Goal: Task Accomplishment & Management: Manage account settings

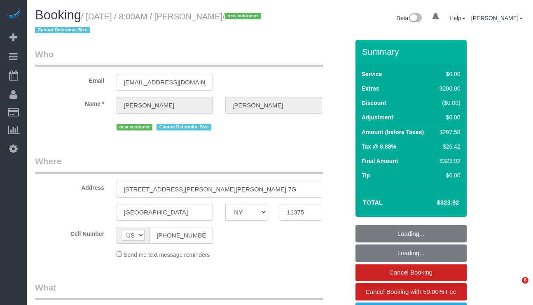
select select "NY"
select select "number:56"
select select "number:72"
select select "number:15"
select select "number:5"
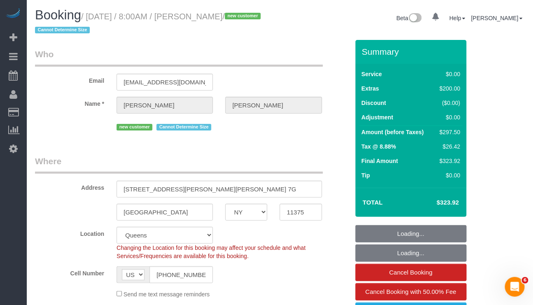
select select "string:stripe-pm_1SFDpA4VGloSiKo7FVSC2416"
select select "spot1"
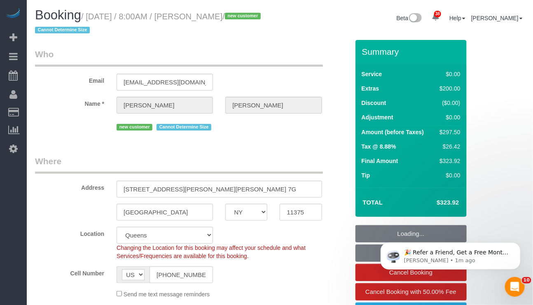
select select "object:1476"
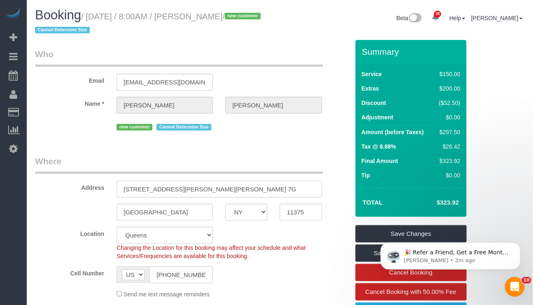
drag, startPoint x: 123, startPoint y: 190, endPoint x: 249, endPoint y: 188, distance: 126.8
click at [249, 188] on input "1860 Horace Harding Expressway Apt. 7G" at bounding box center [219, 189] width 205 height 17
click at [296, 212] on input "11375" at bounding box center [301, 212] width 42 height 17
drag, startPoint x: 119, startPoint y: 188, endPoint x: 248, endPoint y: 187, distance: 129.7
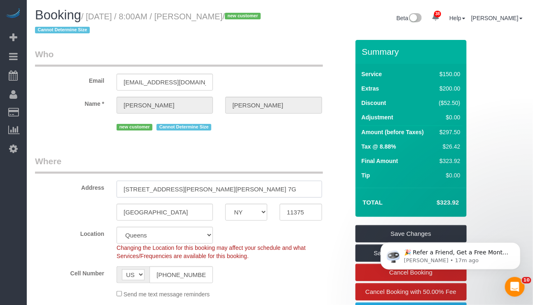
click at [248, 187] on input "1860 Horace Harding Expressway Apt. 7G" at bounding box center [219, 189] width 205 height 17
drag, startPoint x: 163, startPoint y: 215, endPoint x: 117, endPoint y: 213, distance: 45.7
click at [117, 213] on input "Forest Hill" at bounding box center [165, 212] width 96 height 17
click at [294, 206] on body "38 Beta Your Notifications You have 0 alerts × You have 5 to charge for 10/09/2…" at bounding box center [266, 152] width 533 height 305
click at [294, 206] on input "11375" at bounding box center [301, 212] width 42 height 17
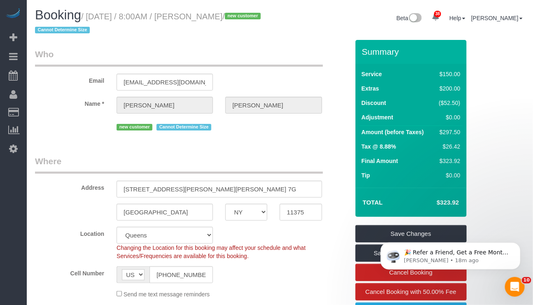
drag, startPoint x: 193, startPoint y: 16, endPoint x: 250, endPoint y: 14, distance: 56.9
click at [250, 14] on small "/ October 10, 2025 / 8:00AM / Maryann Allen / new customer Cannot Determine Size" at bounding box center [149, 23] width 228 height 23
copy small "Maryann Allen"
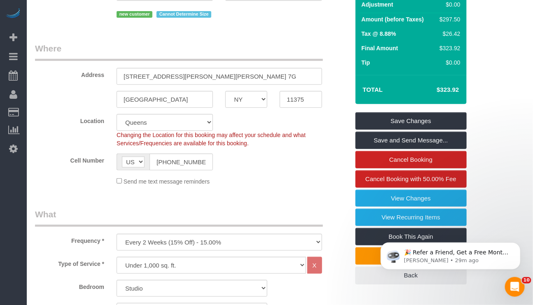
scroll to position [124, 0]
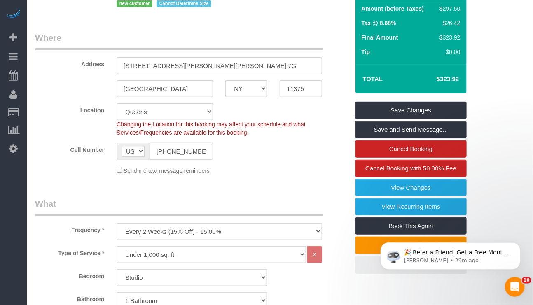
drag, startPoint x: 204, startPoint y: 152, endPoint x: 141, endPoint y: 154, distance: 62.6
click at [141, 154] on div "AF AL DZ AD AO AI AQ AG AR AM AW AU AT AZ BS BH BD BB BY BE BZ BJ BM BT BO BA B…" at bounding box center [165, 151] width 96 height 17
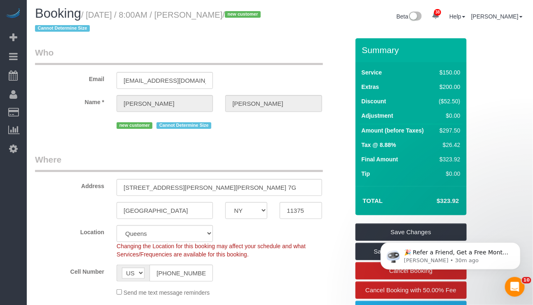
scroll to position [0, 0]
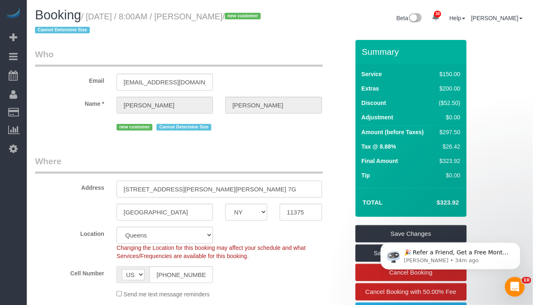
drag, startPoint x: 268, startPoint y: 188, endPoint x: 86, endPoint y: 189, distance: 181.6
click at [86, 189] on div "Address 1860 Horace Harding Expressway Apt. 7G" at bounding box center [192, 176] width 326 height 42
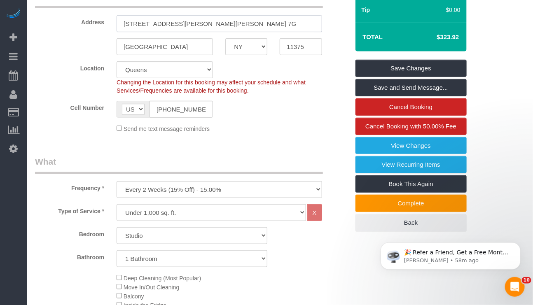
scroll to position [185, 0]
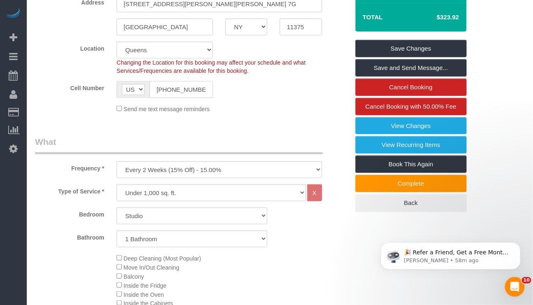
drag, startPoint x: 153, startPoint y: 88, endPoint x: 204, endPoint y: 88, distance: 50.6
click at [204, 88] on input "(347) 733-2415" at bounding box center [180, 89] width 63 height 17
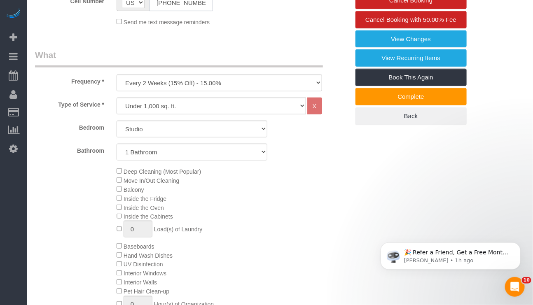
scroll to position [135, 0]
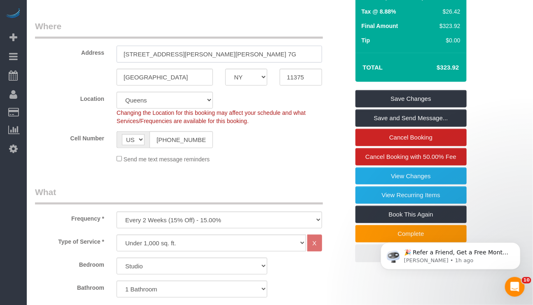
drag, startPoint x: 245, startPoint y: 53, endPoint x: 79, endPoint y: 51, distance: 165.5
click at [79, 51] on div "Address 1860 Horace Harding Expressway Apt. 7G" at bounding box center [192, 41] width 326 height 42
click at [296, 78] on input "11375" at bounding box center [301, 77] width 42 height 17
click at [297, 78] on input "11375" at bounding box center [301, 77] width 42 height 17
drag, startPoint x: 122, startPoint y: 52, endPoint x: 213, endPoint y: 55, distance: 90.6
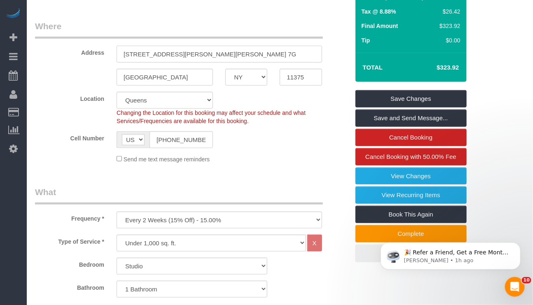
click at [213, 55] on input "[STREET_ADDRESS][PERSON_NAME][PERSON_NAME] 7G" at bounding box center [219, 54] width 205 height 17
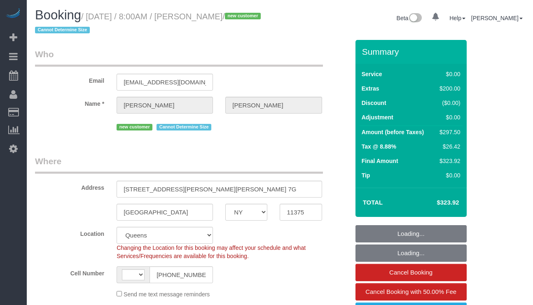
select select "NY"
select select "object:978"
select select "string:[GEOGRAPHIC_DATA]"
select select "string:stripe-pm_1SFDpA4VGloSiKo7FVSC2416"
select select "number:56"
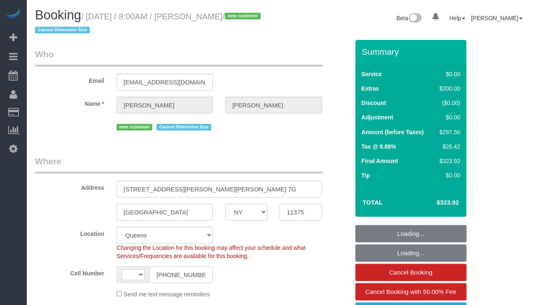
select select "number:72"
select select "number:15"
select select "number:5"
select select "spot1"
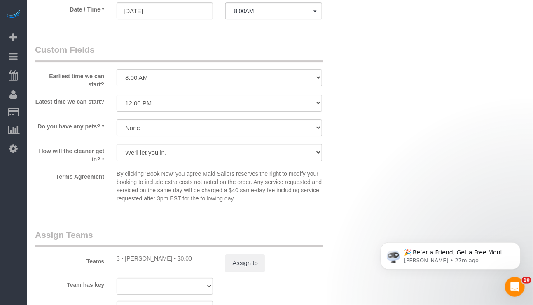
scroll to position [926, 0]
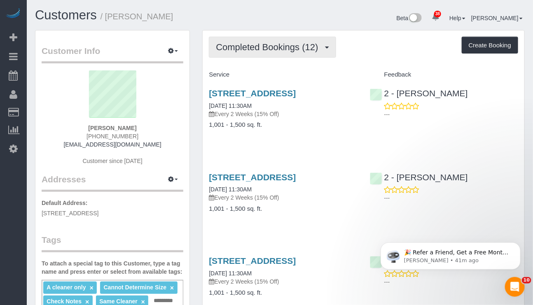
click at [296, 37] on button "Completed Bookings (12)" at bounding box center [272, 47] width 127 height 21
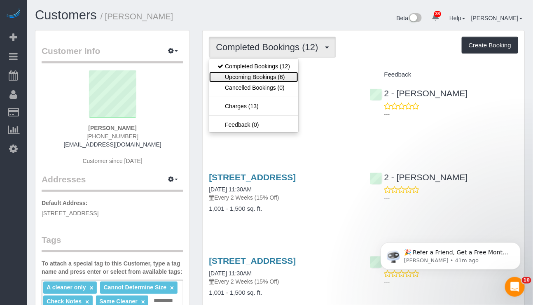
click at [280, 78] on link "Upcoming Bookings (6)" at bounding box center [253, 77] width 89 height 11
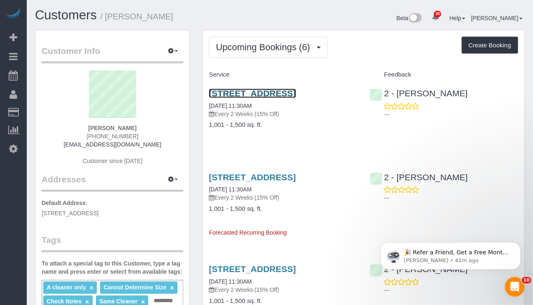
click at [265, 98] on link "334 Jefferson Avenue, Apt.1, Brooklyn, NY 11216" at bounding box center [252, 93] width 87 height 9
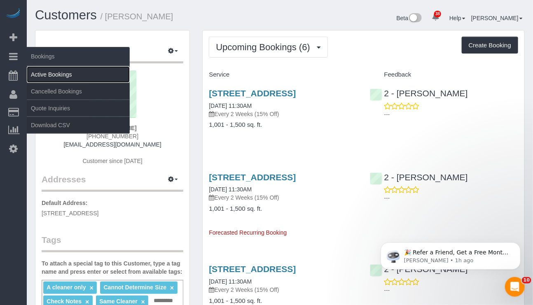
click at [41, 74] on link "Active Bookings" at bounding box center [78, 74] width 103 height 16
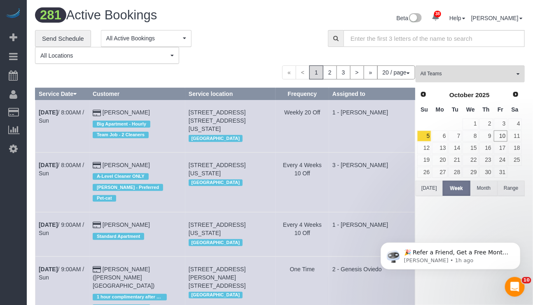
click at [427, 189] on button "[DATE]" at bounding box center [428, 188] width 27 height 15
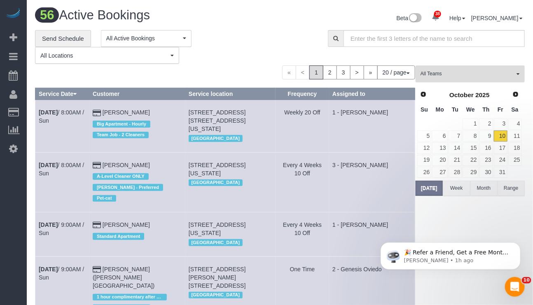
click at [515, 71] on button "All Teams" at bounding box center [469, 73] width 109 height 17
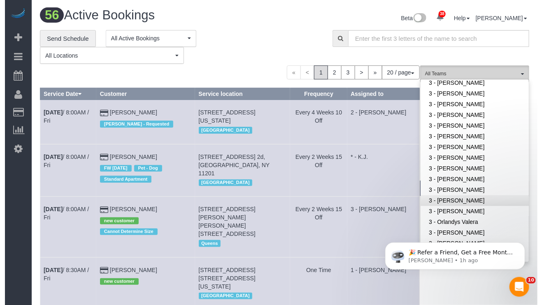
scroll to position [679, 0]
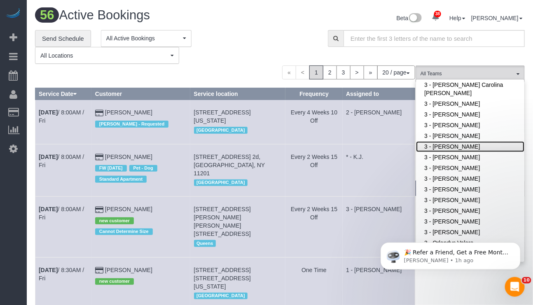
click at [456, 141] on link "3 - Hecleny Gonzalez" at bounding box center [470, 146] width 108 height 11
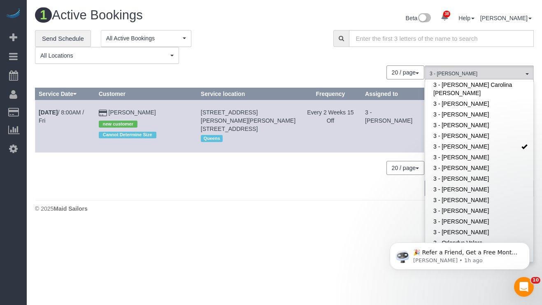
click at [242, 291] on body "38 Beta Your Notifications You have 0 alerts × You have 5 to charge for 10/09/2…" at bounding box center [271, 152] width 542 height 305
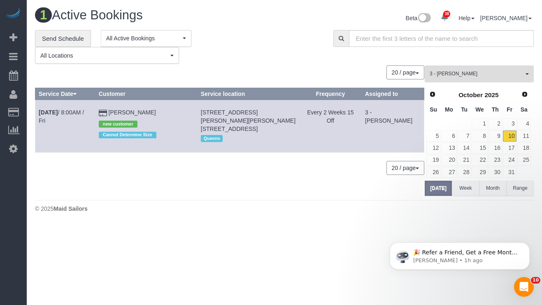
click at [477, 72] on span "3 - Hecleny Gonzalez" at bounding box center [477, 73] width 94 height 7
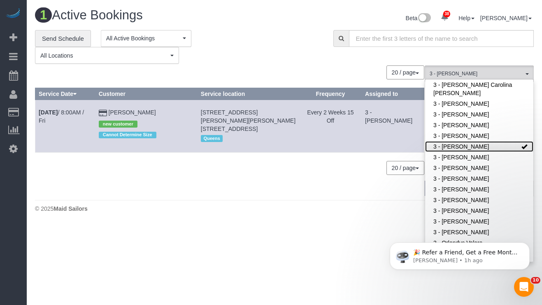
click at [508, 141] on link "3 - Hecleny Gonzalez" at bounding box center [479, 146] width 108 height 11
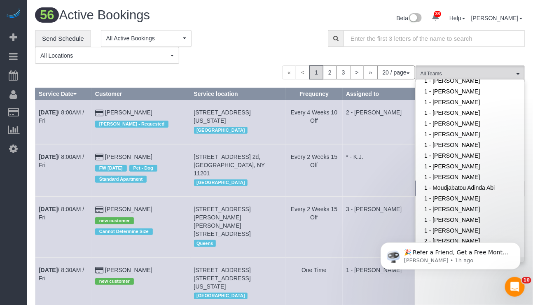
scroll to position [371, 0]
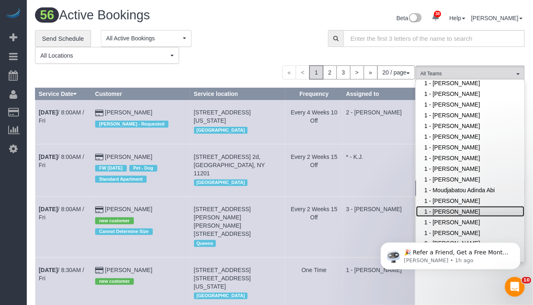
click at [452, 206] on link "1 - [PERSON_NAME]" at bounding box center [470, 211] width 108 height 11
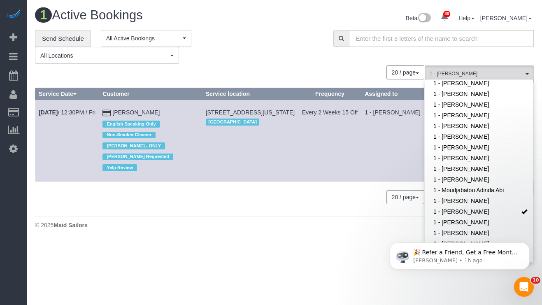
click at [312, 64] on div "**********" at bounding box center [178, 47] width 286 height 34
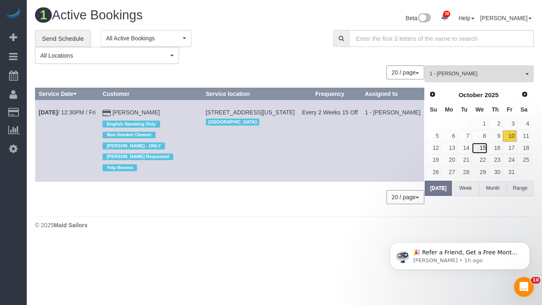
click at [480, 144] on link "15" at bounding box center [480, 147] width 16 height 11
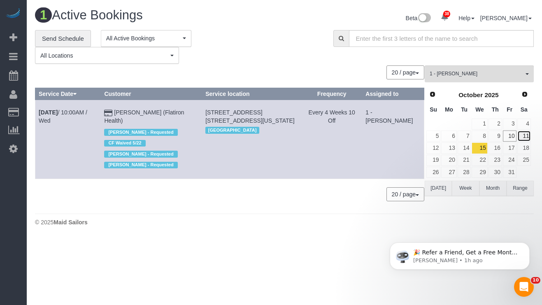
click at [524, 138] on link "11" at bounding box center [525, 136] width 14 height 11
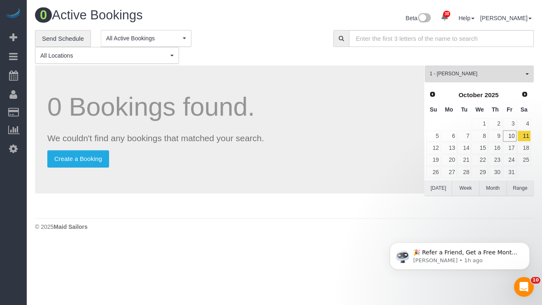
click at [509, 77] on span "1 - [PERSON_NAME]" at bounding box center [477, 73] width 94 height 7
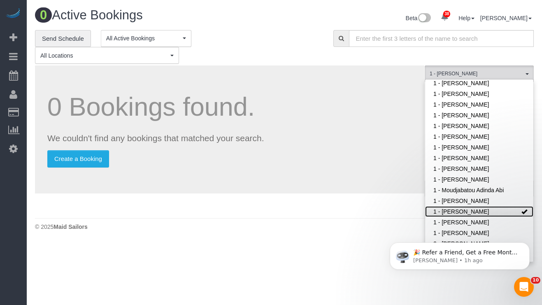
click at [509, 206] on link "1 - [PERSON_NAME]" at bounding box center [479, 211] width 108 height 11
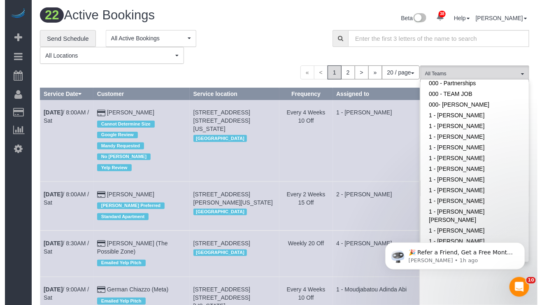
scroll to position [185, 0]
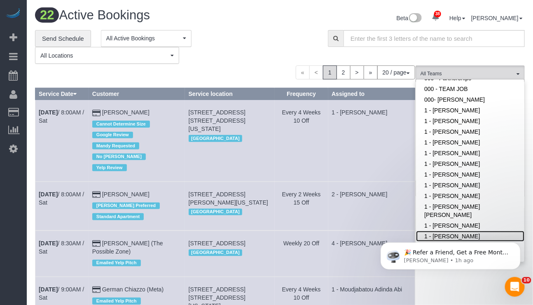
click at [452, 231] on link "1 - Emily Desena" at bounding box center [470, 236] width 108 height 11
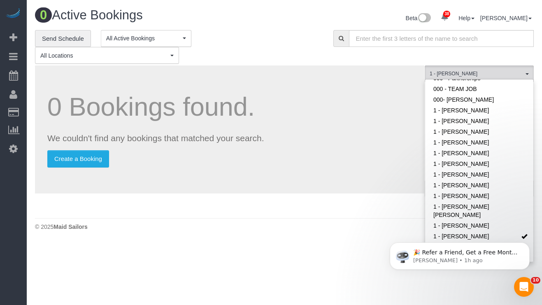
click at [241, 49] on div "**********" at bounding box center [178, 47] width 286 height 34
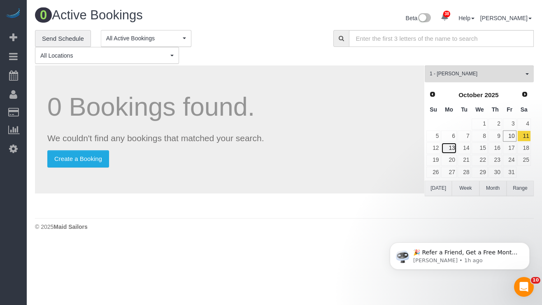
click at [448, 149] on link "13" at bounding box center [448, 147] width 15 height 11
drag, startPoint x: 500, startPoint y: 76, endPoint x: 513, endPoint y: 91, distance: 19.6
click at [500, 76] on span "1 - Emily Desena" at bounding box center [477, 73] width 94 height 7
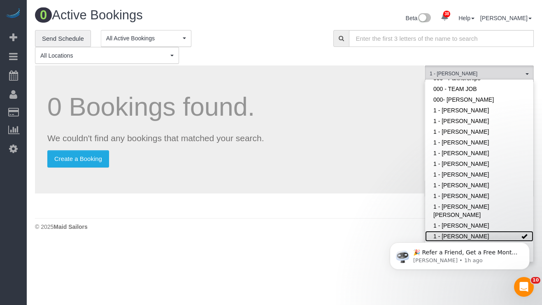
click at [522, 233] on span at bounding box center [525, 236] width 6 height 6
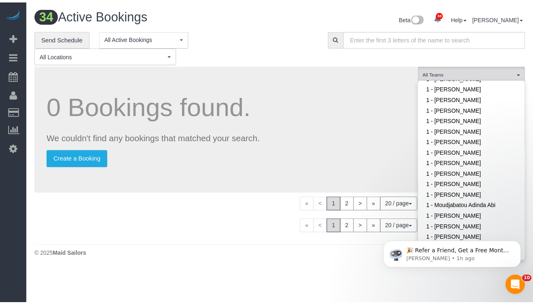
scroll to position [371, 0]
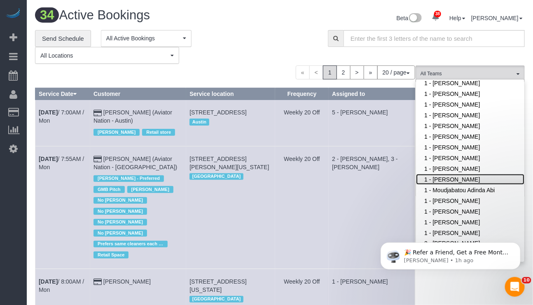
click at [472, 174] on link "1 - [PERSON_NAME]" at bounding box center [470, 179] width 108 height 11
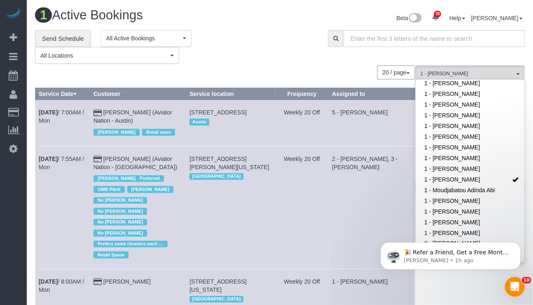
click at [262, 26] on div "1 Active Bookings Beta 38 Your Notifications You have 0 alerts × You have 5 to …" at bounding box center [280, 19] width 502 height 22
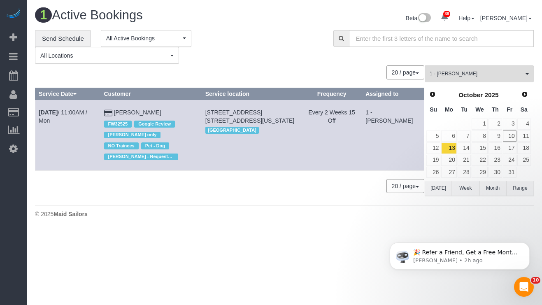
click at [260, 52] on div "**********" at bounding box center [178, 47] width 286 height 34
drag, startPoint x: 282, startPoint y: 273, endPoint x: 296, endPoint y: 249, distance: 27.3
click at [282, 273] on body "38 Beta Your Notifications You have 0 alerts × You have 5 to charge for 10/09/2…" at bounding box center [271, 152] width 542 height 305
click at [67, 110] on link "Oct 13th / 11:00AM / Mon" at bounding box center [63, 116] width 49 height 15
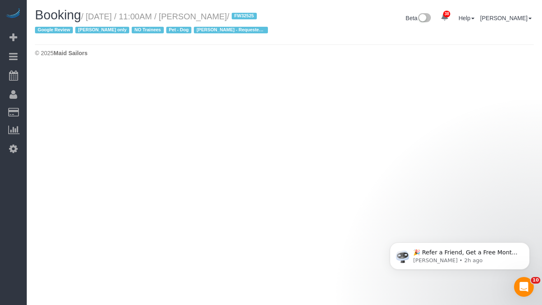
select select "NY"
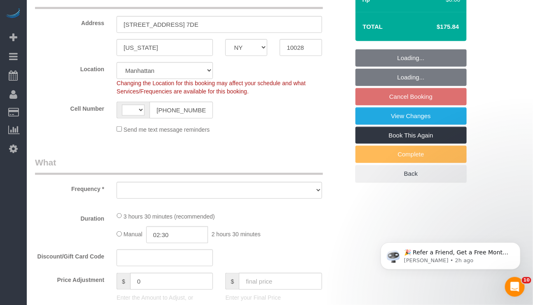
select select "string:US"
select select "string:stripe-pm_1RpamA4VGloSiKo7q68HlToq"
select select "1"
select select "2"
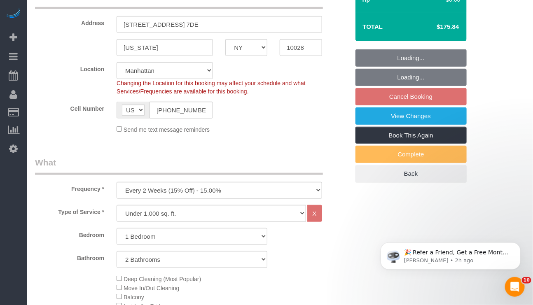
select select "object:5176"
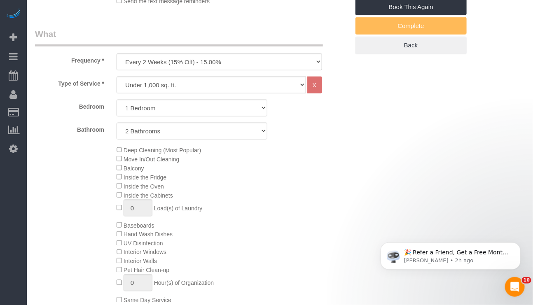
select select "spot3"
select select "number:89"
select select "number:90"
select select "number:13"
select select "number:5"
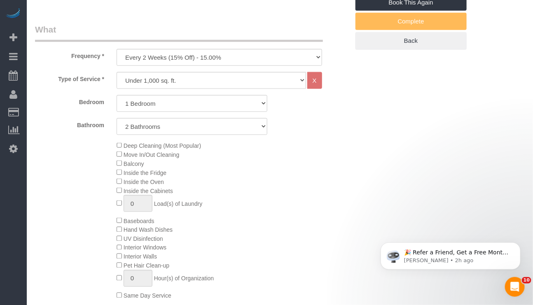
select select "object:5330"
select select "1"
select select "2"
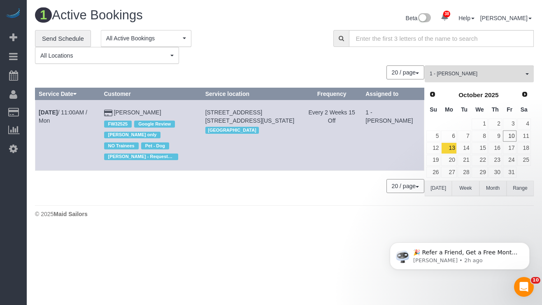
click at [274, 36] on div "**********" at bounding box center [178, 47] width 286 height 34
click at [465, 149] on link "14" at bounding box center [465, 147] width 14 height 11
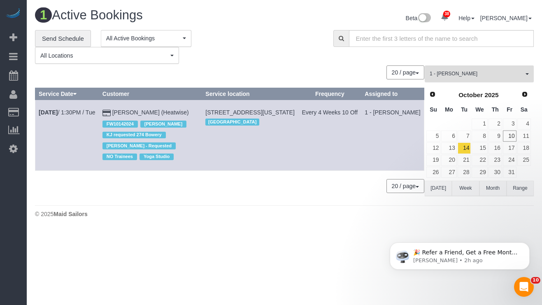
click at [503, 77] on span "1 - [PERSON_NAME]" at bounding box center [477, 73] width 94 height 7
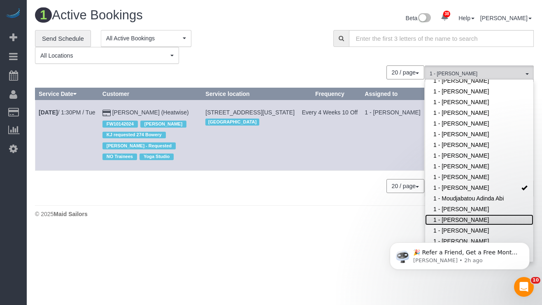
click at [477, 214] on link "1 - [PERSON_NAME]" at bounding box center [479, 219] width 108 height 11
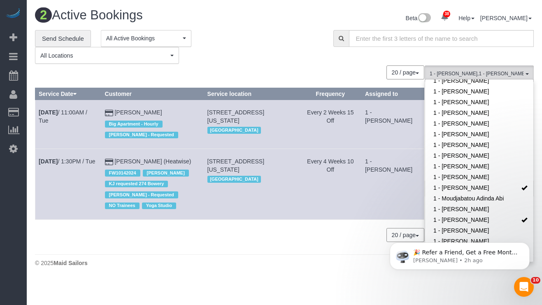
click at [270, 51] on div "**********" at bounding box center [178, 47] width 286 height 34
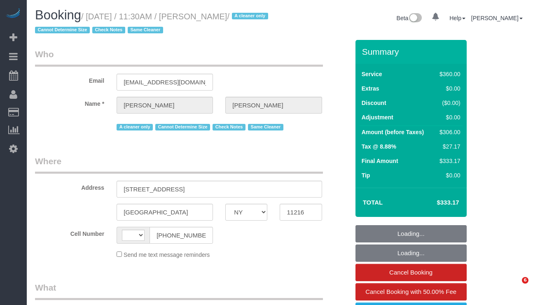
select select "NY"
select select "object:586"
select select "number:89"
select select "number:90"
select select "number:15"
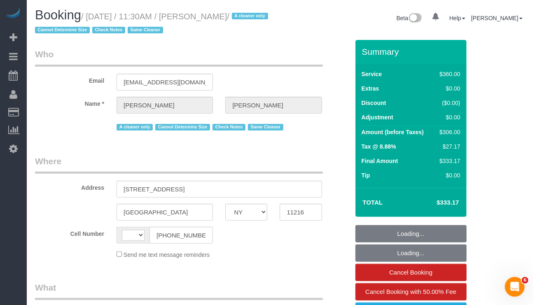
select select "number:5"
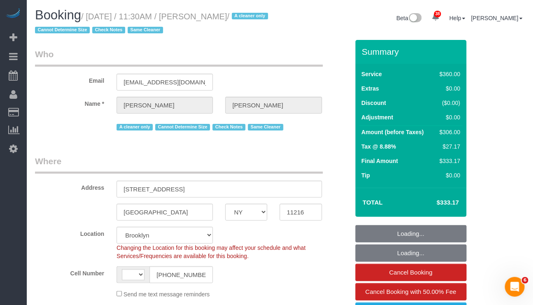
select select "object:1063"
select select "string:[GEOGRAPHIC_DATA]"
select select "string:stripe-pm_1ROJ8L4VGloSiKo7J4o2l5l0"
select select "270"
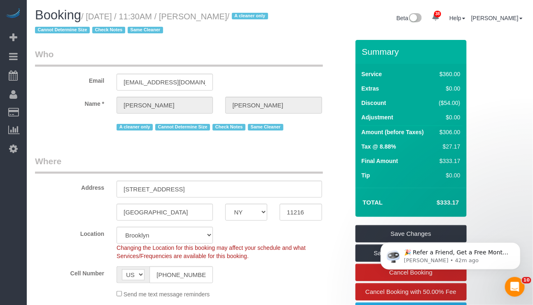
drag, startPoint x: 90, startPoint y: 15, endPoint x: 260, endPoint y: 16, distance: 169.6
click at [260, 16] on small "/ October 10, 2025 / 11:30AM / Isabelle Simone / A cleaner only Cannot Determin…" at bounding box center [152, 23] width 235 height 23
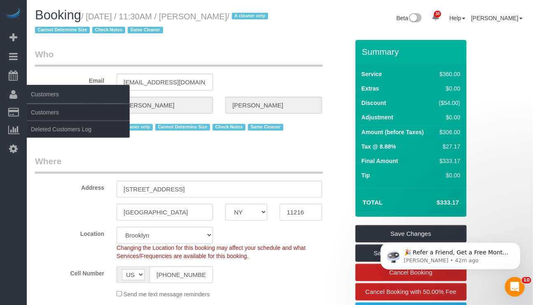
copy small "October 10, 2025 / 11:30AM / Isabelle Simone"
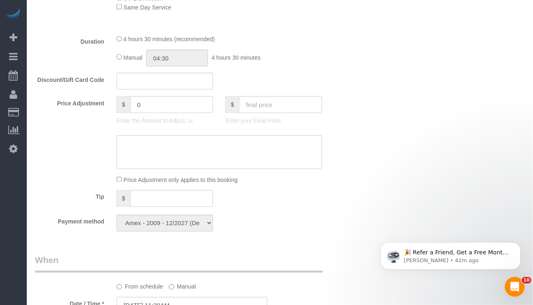
scroll to position [432, 0]
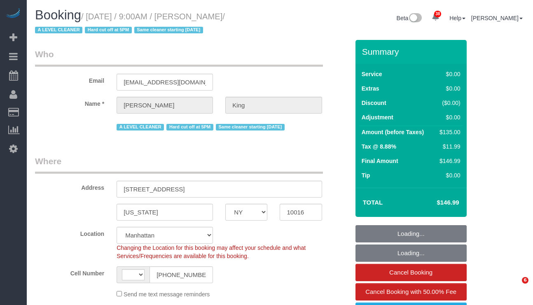
select select "NY"
select select "string:[GEOGRAPHIC_DATA]"
select select "object:1122"
select select "number:57"
select select "number:72"
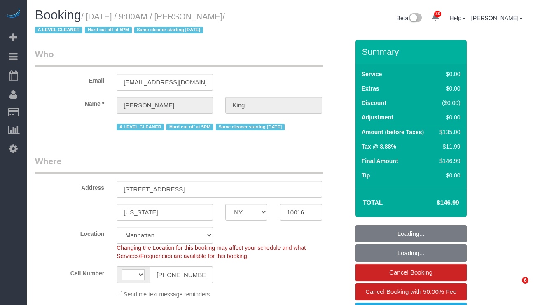
select select "number:15"
select select "number:5"
select select "spot1"
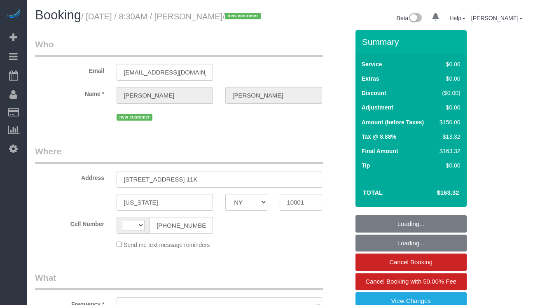
select select "NY"
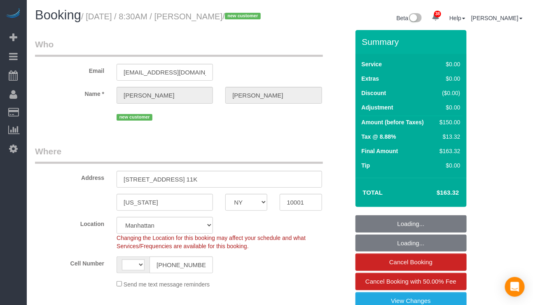
select select "string:stripe-pm_1SFes54VGloSiKo7c7ov8XN6"
select select "string:[GEOGRAPHIC_DATA]"
select select "object:924"
select select "number:89"
select select "number:90"
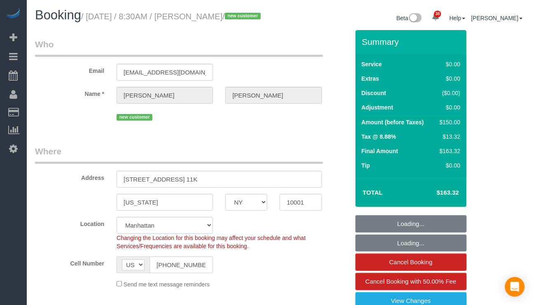
select select "number:15"
select select "number:5"
select select "object:1561"
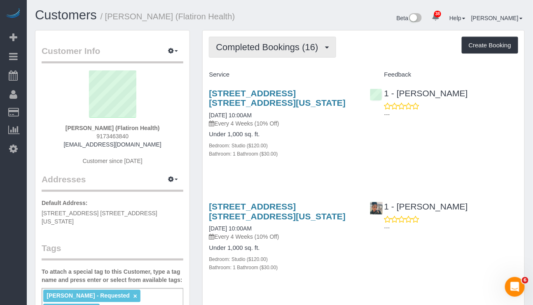
click at [266, 41] on button "Completed Bookings (16)" at bounding box center [272, 47] width 127 height 21
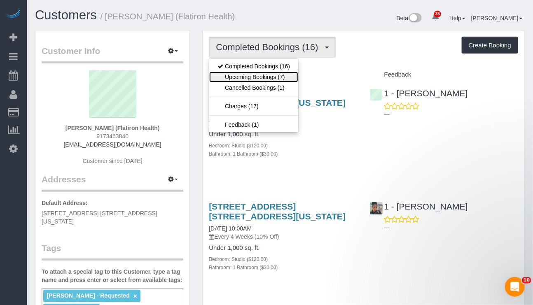
click at [252, 76] on link "Upcoming Bookings (7)" at bounding box center [253, 77] width 89 height 11
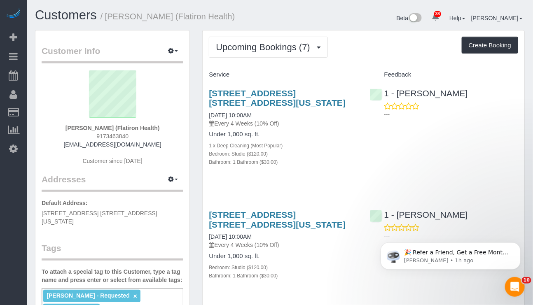
scroll to position [62, 0]
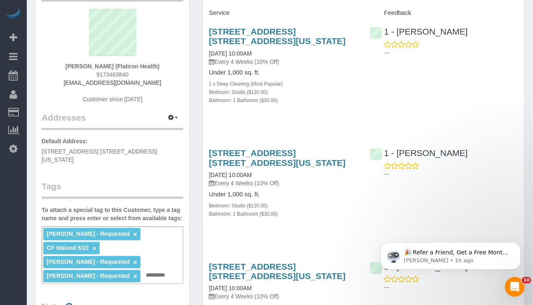
click at [321, 292] on div "96 5th Ave, Apt. 6b, New York, NY 10011 12/05/2025 10:00AM Every 4 Weeks (10% O…" at bounding box center [283, 281] width 148 height 39
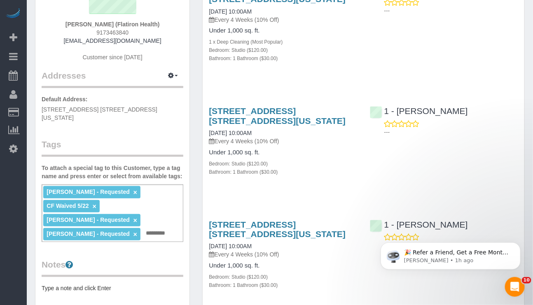
scroll to position [0, 0]
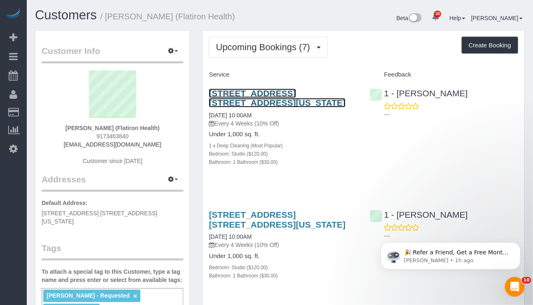
click at [267, 94] on link "96 5th Ave, Apt. 6b, New York, NY 10011" at bounding box center [277, 98] width 137 height 19
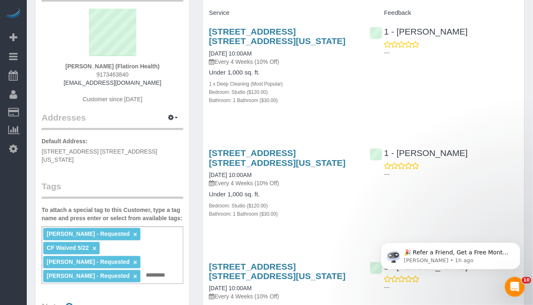
click at [315, 296] on p "Every 4 Weeks (10% Off)" at bounding box center [283, 296] width 148 height 8
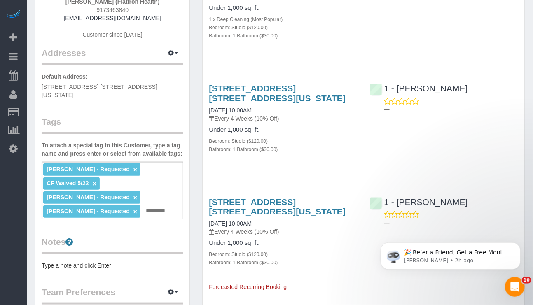
scroll to position [185, 0]
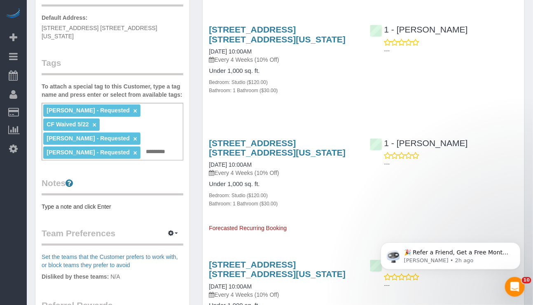
click at [133, 107] on link "×" at bounding box center [135, 110] width 4 height 7
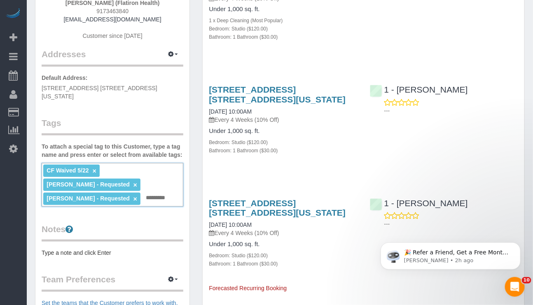
scroll to position [0, 0]
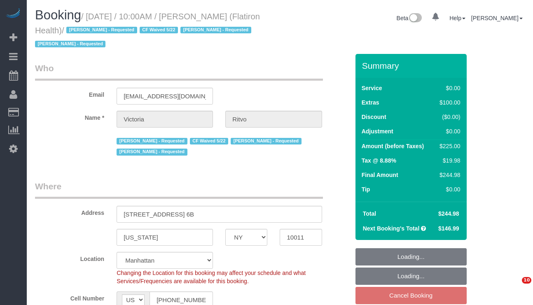
select select "NY"
select select "spot3"
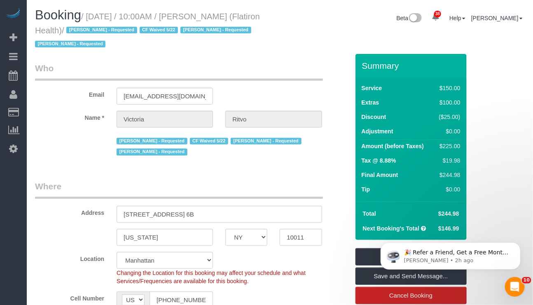
click at [324, 289] on sui-booking-location "Location [GEOGRAPHIC_DATA] [GEOGRAPHIC_DATA] [GEOGRAPHIC_DATA] [GEOGRAPHIC_DATA…" at bounding box center [192, 288] width 314 height 72
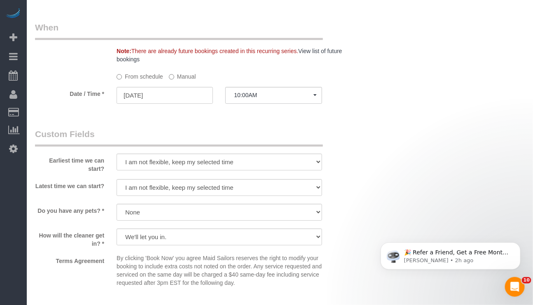
scroll to position [865, 0]
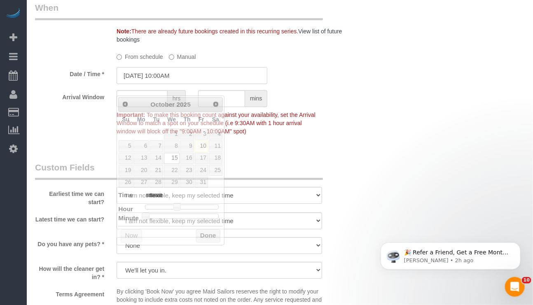
click at [171, 84] on input "[DATE] 10:00AM" at bounding box center [192, 75] width 151 height 17
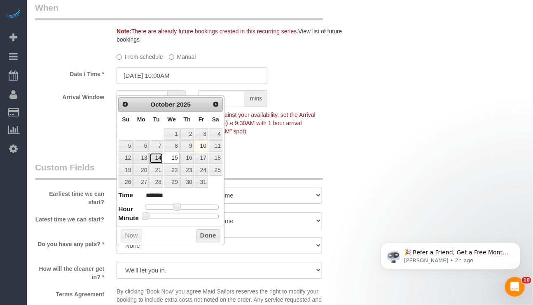
click at [152, 161] on link "14" at bounding box center [155, 158] width 13 height 11
type input "10/14/2025 10:00AM"
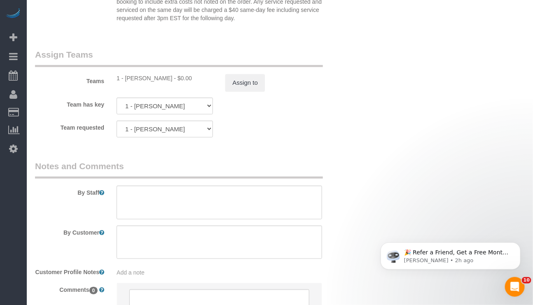
scroll to position [1173, 0]
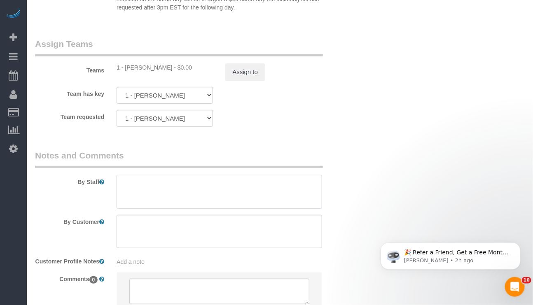
click at [172, 196] on textarea at bounding box center [219, 192] width 205 height 34
type textarea "w"
type textarea "okay with a different cleaner if Marlenyn or Paula just this once"
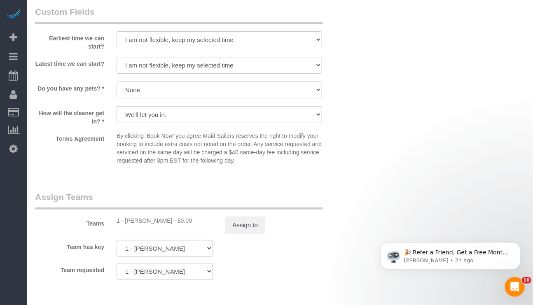
scroll to position [1050, 0]
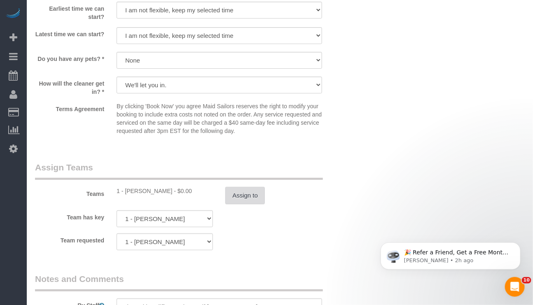
click at [252, 204] on button "Assign to" at bounding box center [245, 195] width 40 height 17
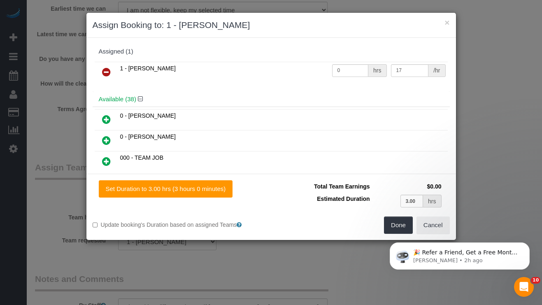
click at [104, 70] on icon at bounding box center [106, 72] width 9 height 10
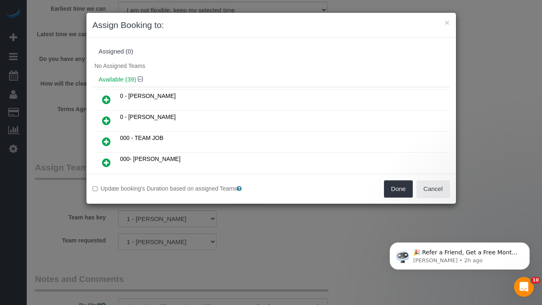
drag, startPoint x: 293, startPoint y: 70, endPoint x: 301, endPoint y: 76, distance: 10.0
click at [293, 70] on div "No Assigned Teams" at bounding box center [271, 66] width 357 height 12
click at [393, 188] on button "Done" at bounding box center [398, 188] width 29 height 17
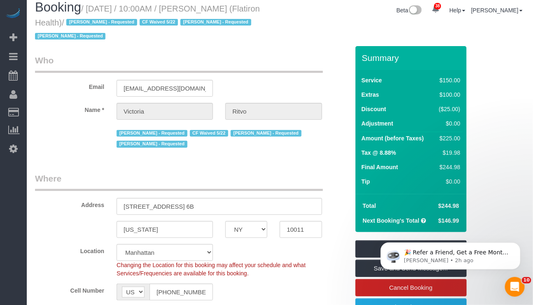
scroll to position [0, 0]
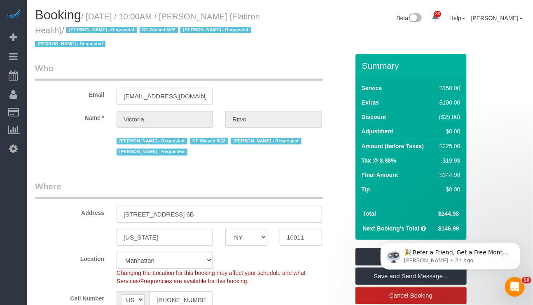
click at [331, 128] on sui-booking-customer "Email ritvo.v@gmail.com Name * Victoria Ritvo Alketa Tomaj - Requested CF Waive…" at bounding box center [192, 110] width 314 height 96
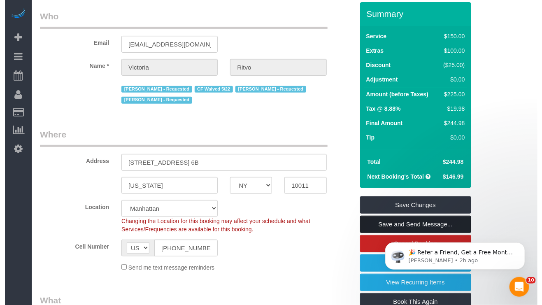
scroll to position [124, 0]
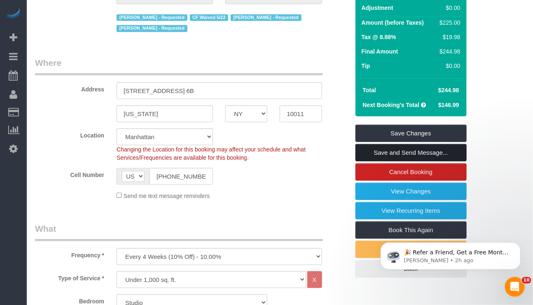
click at [383, 153] on link "Save and Send Message..." at bounding box center [410, 152] width 111 height 17
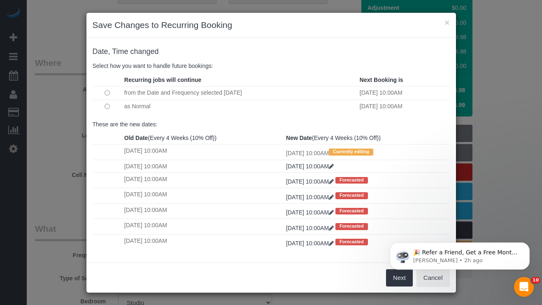
click at [217, 113] on td "as Normal" at bounding box center [239, 106] width 235 height 13
click at [394, 283] on button "Next" at bounding box center [399, 277] width 27 height 17
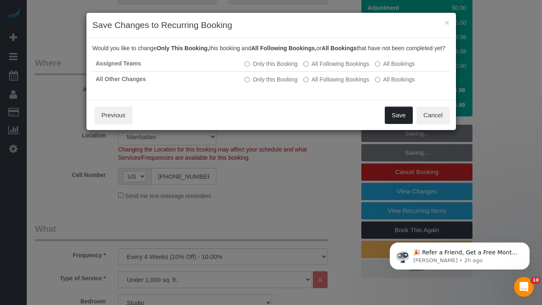
click at [391, 121] on button "Save" at bounding box center [399, 115] width 28 height 17
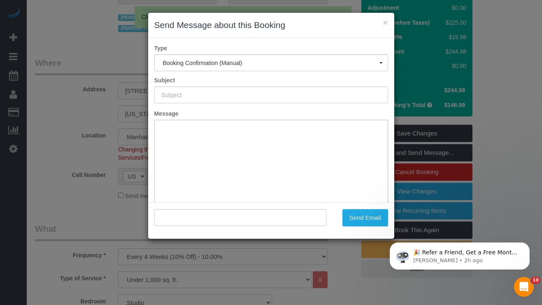
type input "Cleaning Confirmed for 10/14/2025 at 10:00am"
type input ""Victoria Ritvo" <ritvo.v@gmail.com>"
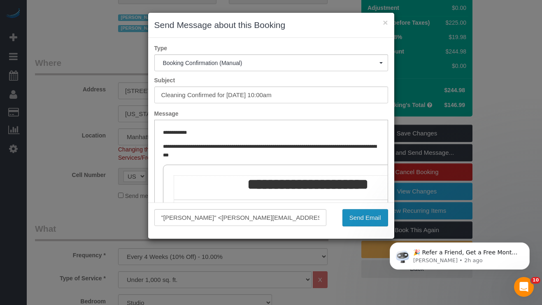
click at [368, 216] on button "Send Email" at bounding box center [366, 217] width 46 height 17
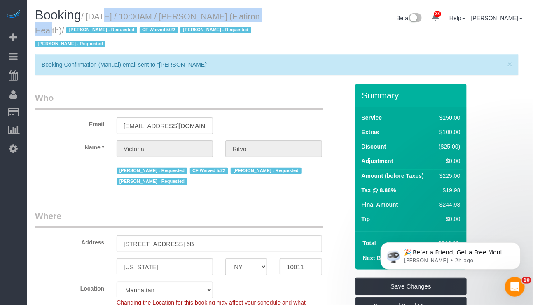
drag, startPoint x: 89, startPoint y: 16, endPoint x: 249, endPoint y: 9, distance: 160.8
click at [249, 9] on h1 "Booking / October 15, 2025 / 10:00AM / Victoria Ritvo (Flatiron Health) / Alket…" at bounding box center [154, 29] width 239 height 42
copy small "October 15, 2025 / 10:00AM / Victoria Ritvo"
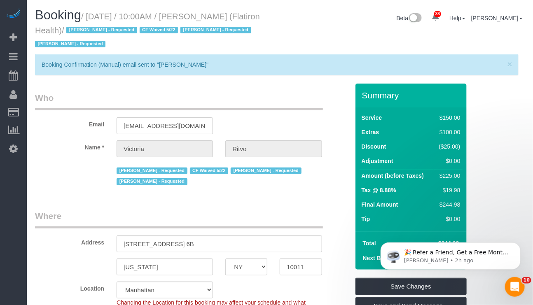
click at [261, 288] on div "Location Manhattan Austin Boston Bronx Brooklyn Charlotte Denver New Jersey Por…" at bounding box center [192, 298] width 326 height 33
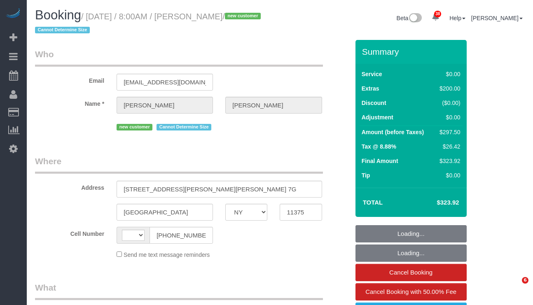
select select "NY"
select select "number:56"
select select "number:72"
select select "number:15"
select select "number:5"
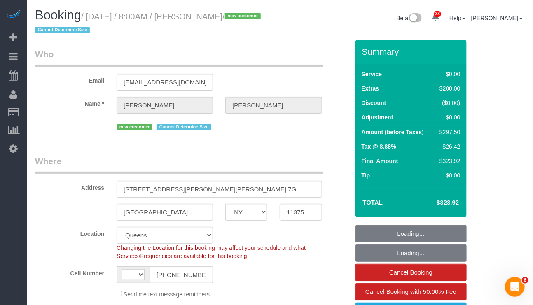
select select "string:US"
select select "object:828"
select select "string:stripe-pm_1SFDpA4VGloSiKo7FVSC2416"
select select "spot1"
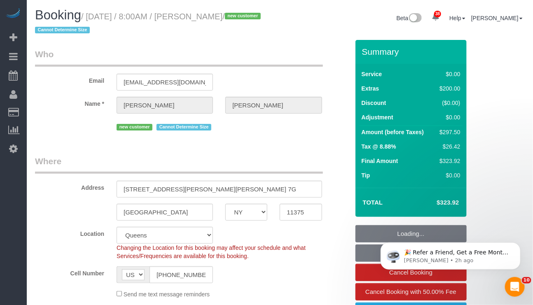
select select "object:1123"
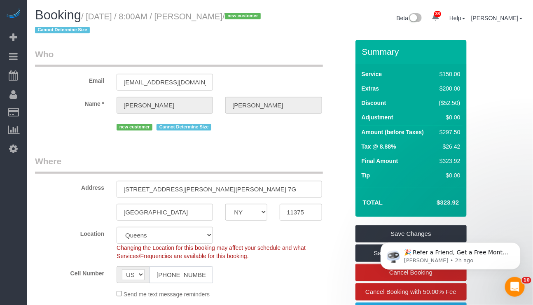
click at [183, 275] on input "(347) 733-2415" at bounding box center [180, 274] width 63 height 17
type input "(347) 337-2415"
click at [360, 230] on link "Save Changes" at bounding box center [410, 233] width 111 height 17
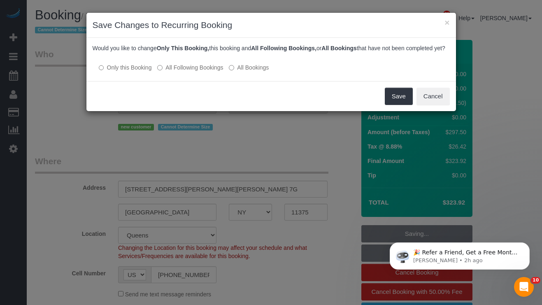
click at [220, 72] on label "All Following Bookings" at bounding box center [190, 67] width 66 height 8
click at [399, 105] on button "Save" at bounding box center [399, 96] width 28 height 17
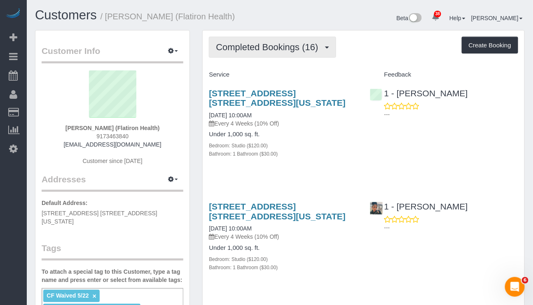
click at [298, 55] on button "Completed Bookings (16)" at bounding box center [272, 47] width 127 height 21
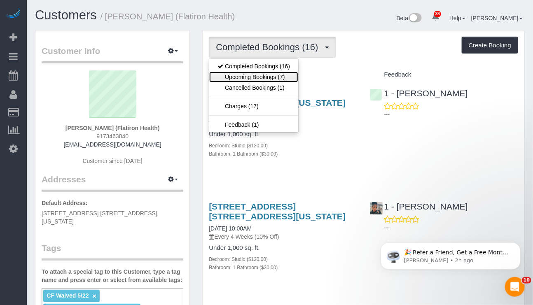
click at [272, 79] on link "Upcoming Bookings (7)" at bounding box center [253, 77] width 89 height 11
